Goal: Register for event/course

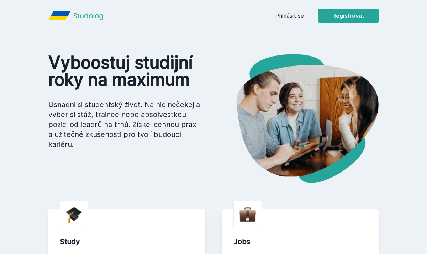
click at [213, 45] on button "Ne" at bounding box center [215, 46] width 26 height 18
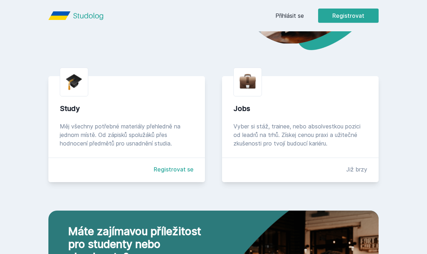
scroll to position [135, 0]
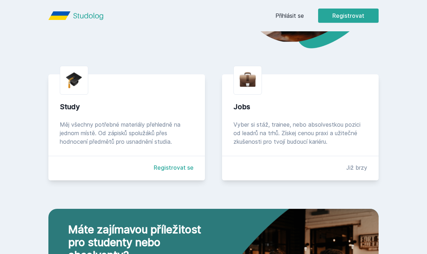
click at [173, 169] on link "Registrovat se" at bounding box center [174, 167] width 40 height 9
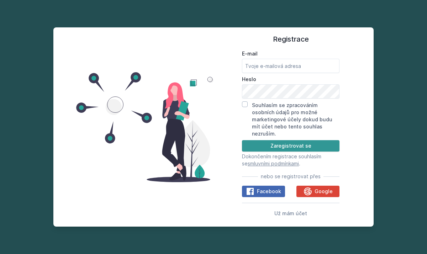
click at [286, 142] on button "Zaregistrovat se" at bounding box center [290, 145] width 97 height 11
click at [295, 73] on input "E-mail" at bounding box center [290, 66] width 97 height 14
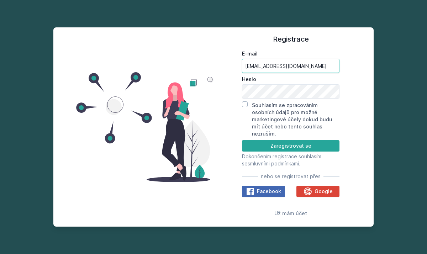
type input "mics10@vse.cz"
click at [247, 107] on input "Souhlasím se zpracováním osobních údajů pro možné marketingové účely dokud budu…" at bounding box center [245, 104] width 6 height 6
checkbox input "true"
click at [267, 140] on button "Zaregistrovat se" at bounding box center [290, 145] width 97 height 11
click at [226, 96] on div "Registrace E-mail mics10@vse.cz Heslo Souhlasím se zpracováním osobních údajů p…" at bounding box center [290, 127] width 154 height 182
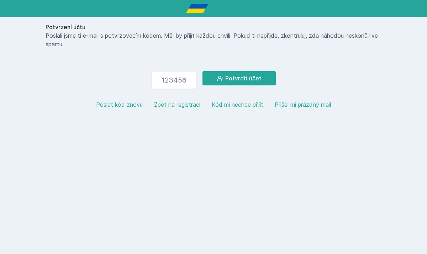
click at [178, 106] on button "Zpět na registraci" at bounding box center [177, 104] width 46 height 9
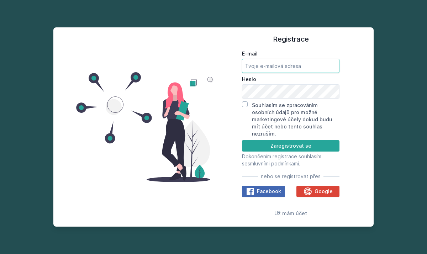
click at [267, 71] on input "E-mail" at bounding box center [290, 66] width 97 height 14
type input "mics10@vse.cz"
click at [245, 107] on input "Souhlasím se zpracováním osobních údajů pro možné marketingové účely dokud budu…" at bounding box center [245, 104] width 6 height 6
checkbox input "true"
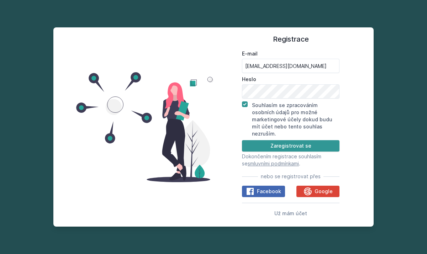
click at [260, 143] on button "Zaregistrovat se" at bounding box center [290, 145] width 97 height 11
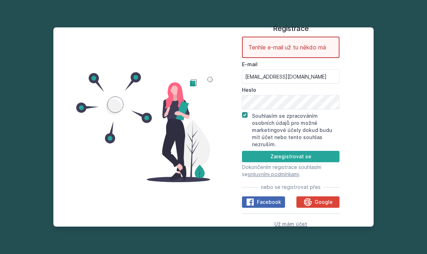
click at [291, 221] on span "Už mám účet" at bounding box center [290, 224] width 33 height 6
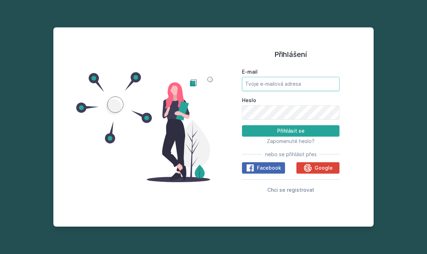
click at [298, 88] on input "E-mail" at bounding box center [290, 84] width 97 height 14
type input "mics10@vse.cz"
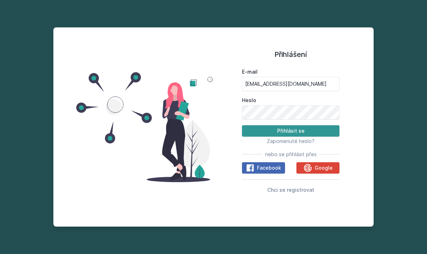
click at [305, 129] on button "Přihlásit se" at bounding box center [290, 130] width 97 height 11
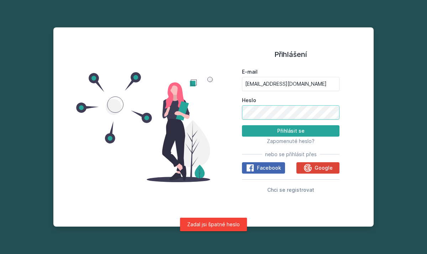
click at [236, 115] on div "Přihlášení E-mail mics10@vse.cz Heslo Přihlásit se Zapomenuté heslo? nebo se př…" at bounding box center [290, 127] width 154 height 182
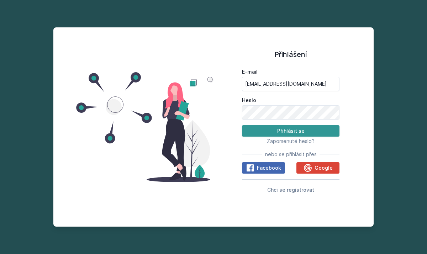
click at [251, 132] on button "Přihlásit se" at bounding box center [290, 130] width 97 height 11
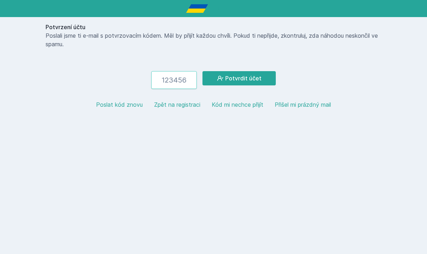
paste input "395078"
click at [223, 79] on icon at bounding box center [220, 78] width 7 height 7
click at [175, 82] on input "395078" at bounding box center [174, 80] width 46 height 18
type input "0"
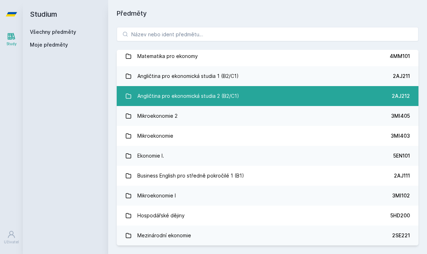
scroll to position [44, 0]
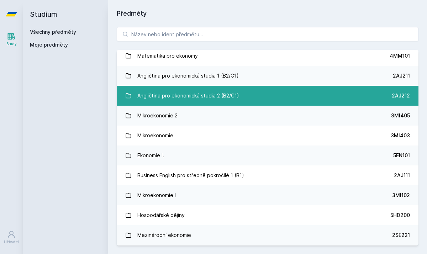
click at [195, 93] on div "Angličtina pro ekonomická studia 2 (B2/C1)" at bounding box center [188, 96] width 102 height 14
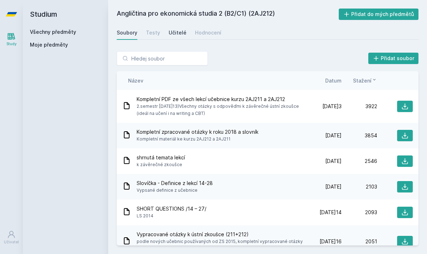
click at [178, 31] on div "Učitelé" at bounding box center [178, 32] width 18 height 7
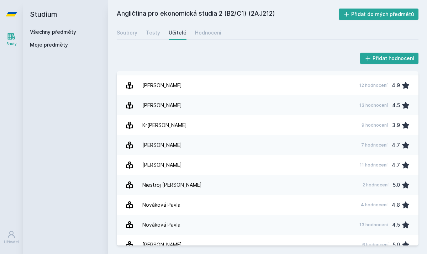
scroll to position [76, 0]
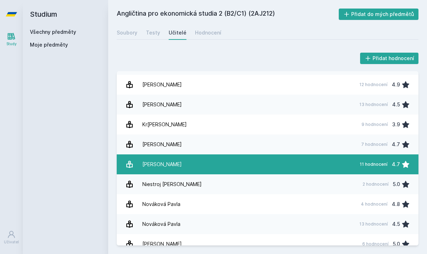
click at [173, 162] on link "Milson David 11 hodnocení 4.7" at bounding box center [268, 164] width 302 height 20
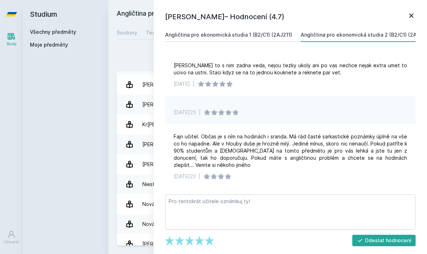
click at [274, 37] on div "Angličtina pro ekonomická studia 1 (B2/C1) (2AJ211)" at bounding box center [228, 34] width 127 height 7
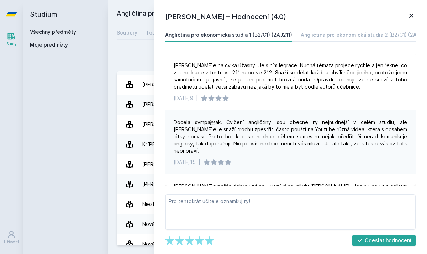
click at [412, 17] on icon at bounding box center [411, 15] width 9 height 9
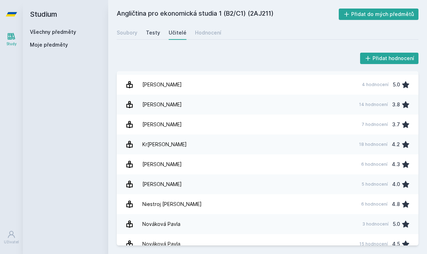
click at [154, 34] on div "Testy" at bounding box center [153, 32] width 14 height 7
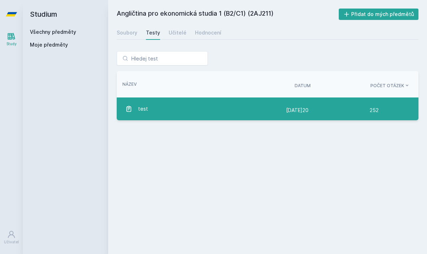
click at [181, 104] on div "test" at bounding box center [205, 109] width 161 height 14
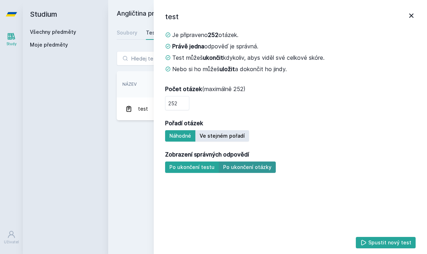
click at [232, 170] on button "Po ukončení otázky" at bounding box center [247, 166] width 57 height 11
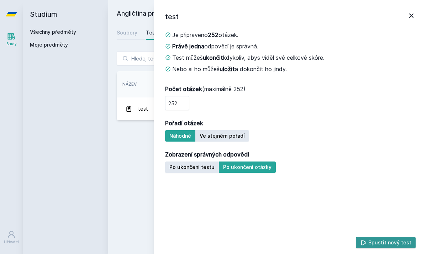
click at [382, 244] on button "Spustit nový test" at bounding box center [386, 242] width 60 height 11
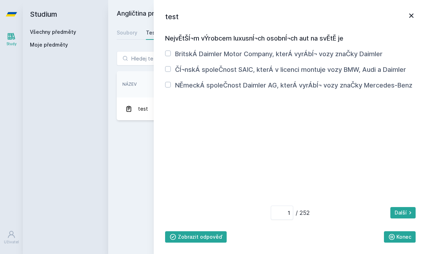
click at [410, 18] on icon at bounding box center [411, 15] width 9 height 9
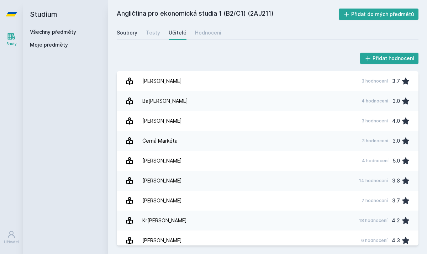
click at [134, 33] on div "Soubory" at bounding box center [127, 32] width 21 height 7
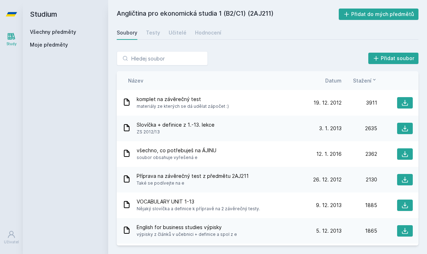
click at [56, 30] on link "Všechny předměty" at bounding box center [53, 32] width 46 height 6
